Goal: Find contact information: Find contact information

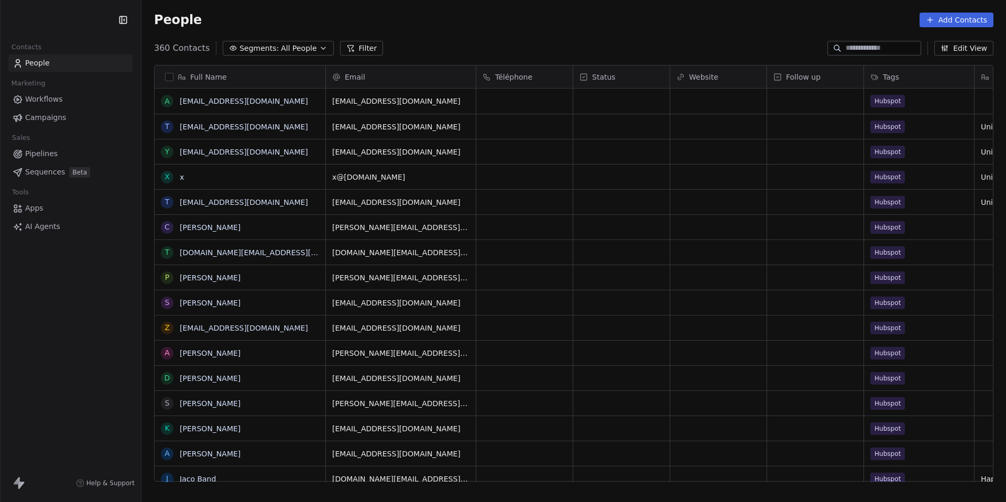
scroll to position [434, 857]
click at [34, 14] on html "SCALL'UP Contacts People Marketing Workflows Campaigns Sales Pipelines Sequence…" at bounding box center [503, 251] width 1006 height 502
click at [49, 23] on html "SCALL'UP Contacts People Marketing Workflows Campaigns Sales Pipelines Sequence…" at bounding box center [503, 251] width 1006 height 502
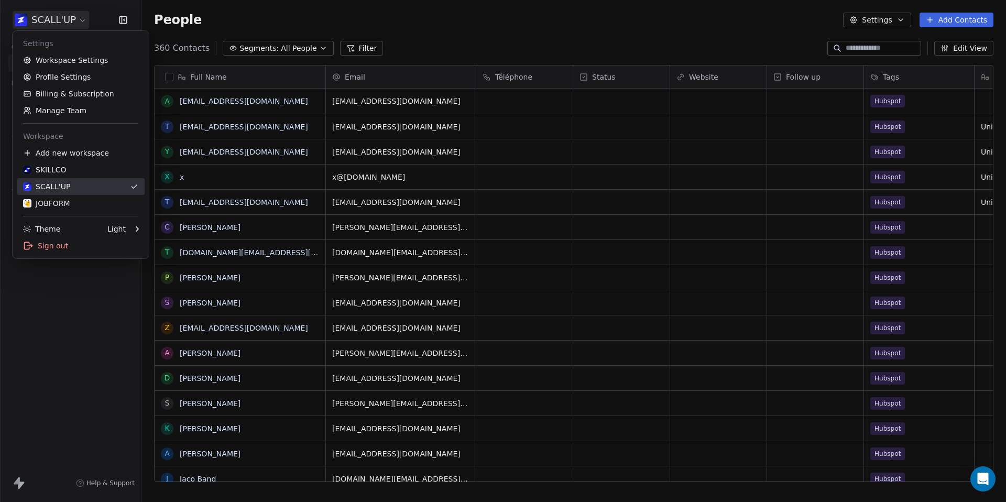
click at [71, 174] on div "SKILLCO" at bounding box center [80, 170] width 115 height 10
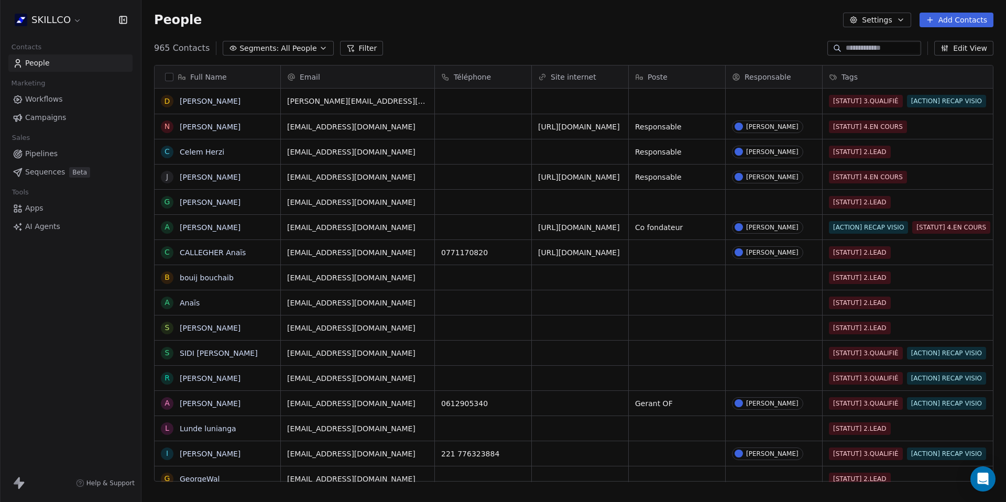
scroll to position [434, 857]
click at [561, 254] on link "[URL][DOMAIN_NAME]" at bounding box center [580, 252] width 82 height 8
click at [647, 304] on html "SKILLCO Contacts People Marketing Workflows Campaigns Sales Pipelines Sequences…" at bounding box center [503, 251] width 1006 height 502
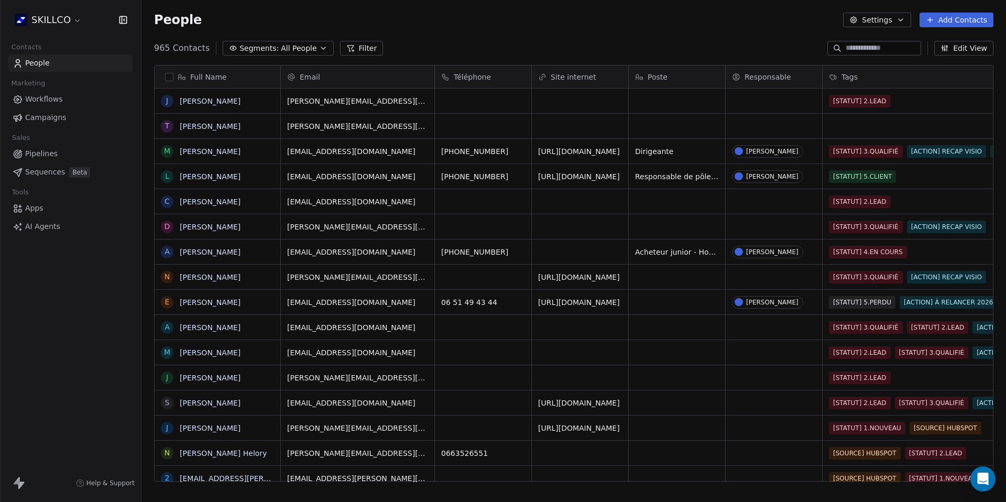
scroll to position [531, 0]
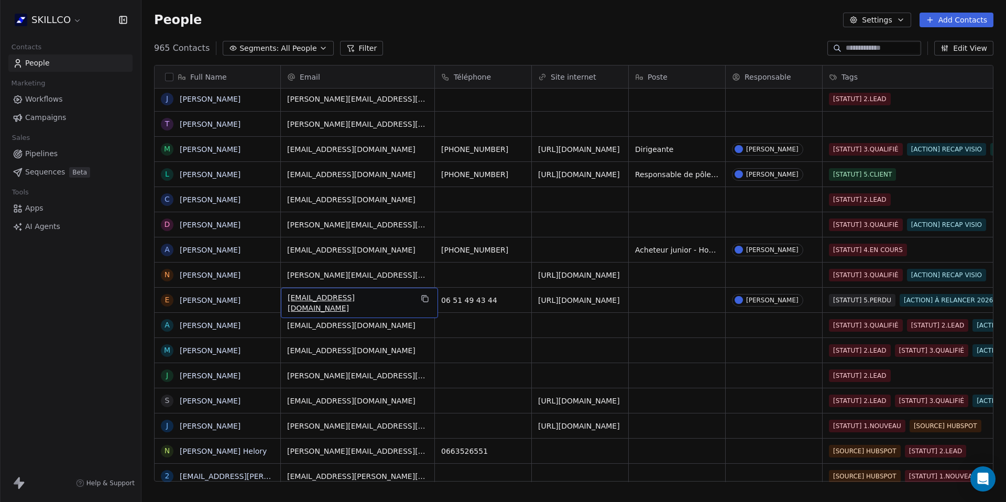
click at [318, 300] on span "[EMAIL_ADDRESS][DOMAIN_NAME]" at bounding box center [350, 302] width 125 height 21
click at [318, 300] on input "**********" at bounding box center [357, 300] width 149 height 21
drag, startPoint x: 318, startPoint y: 300, endPoint x: 369, endPoint y: 300, distance: 51.4
click at [369, 300] on input "**********" at bounding box center [357, 300] width 149 height 21
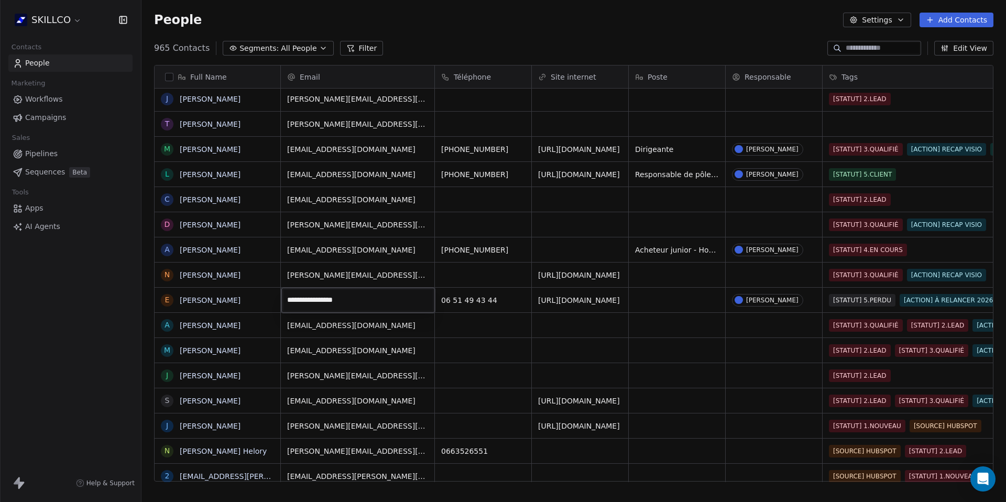
click at [693, 353] on html "SKILLCO Contacts People Marketing Workflows Campaigns Sales Pipelines Sequences…" at bounding box center [503, 285] width 1006 height 570
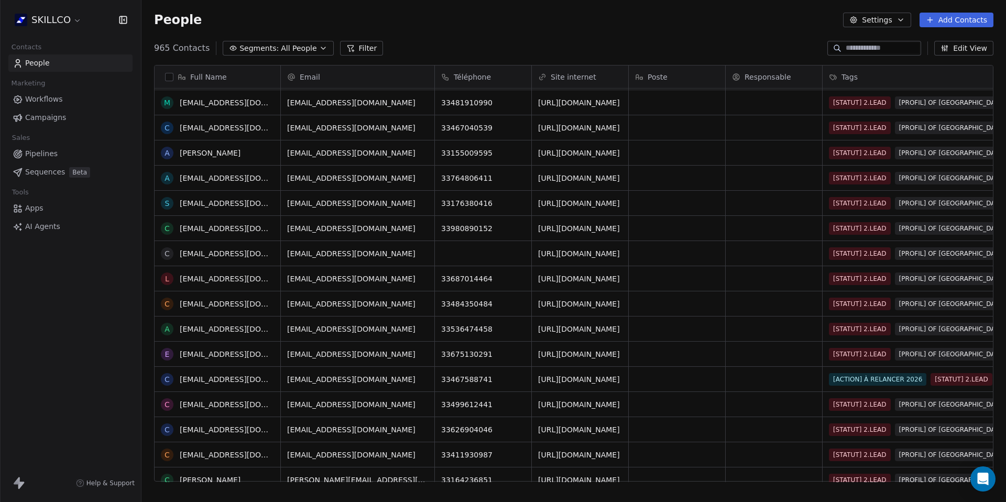
scroll to position [0, 0]
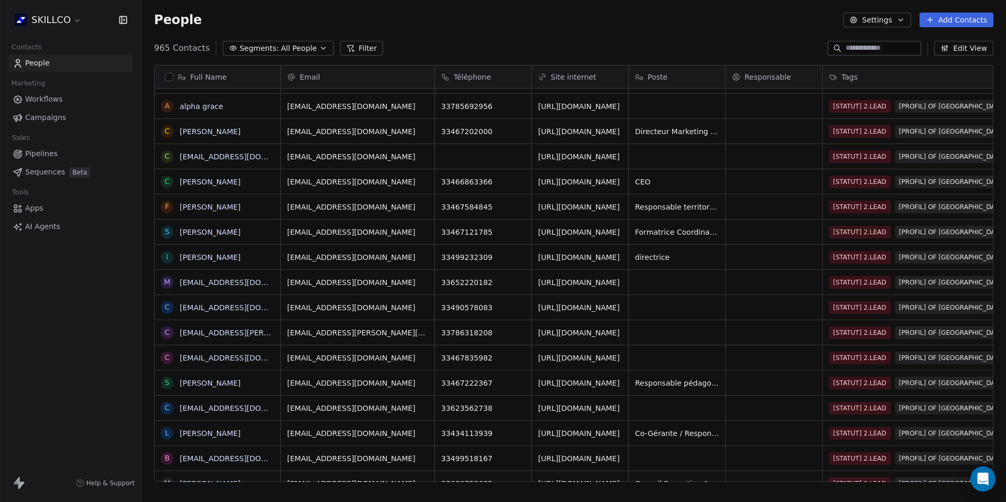
click at [853, 48] on input at bounding box center [882, 48] width 73 height 10
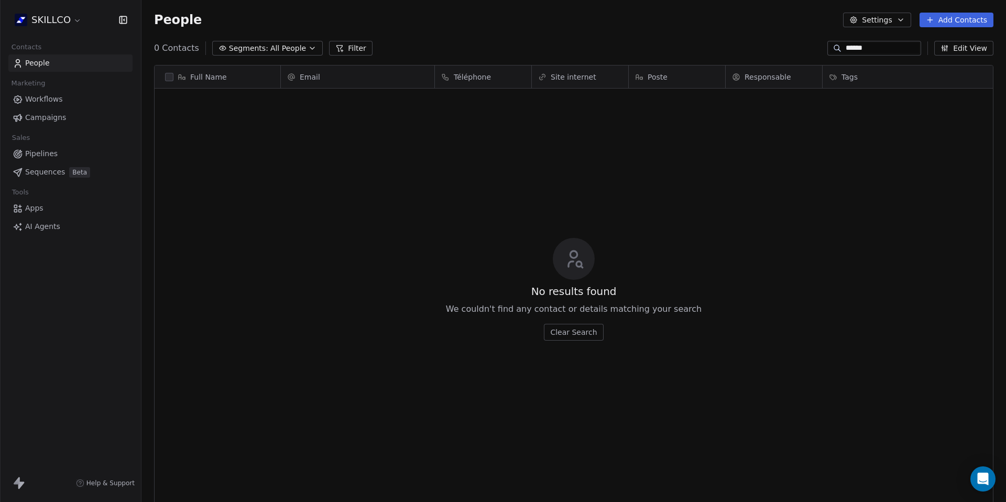
type input "******"
